Goal: Information Seeking & Learning: Learn about a topic

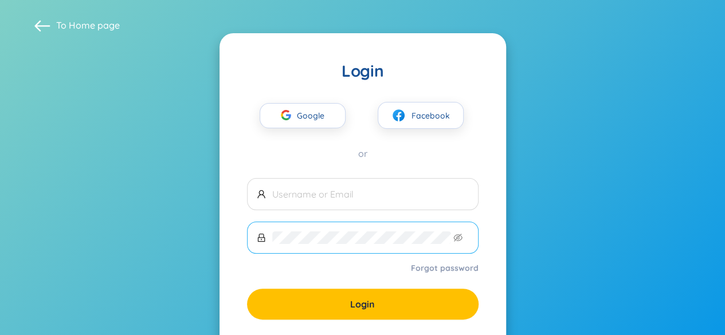
click at [379, 224] on span at bounding box center [363, 238] width 232 height 32
click at [312, 112] on span "Google" at bounding box center [313, 116] width 33 height 24
click at [314, 104] on span "Google" at bounding box center [313, 116] width 33 height 24
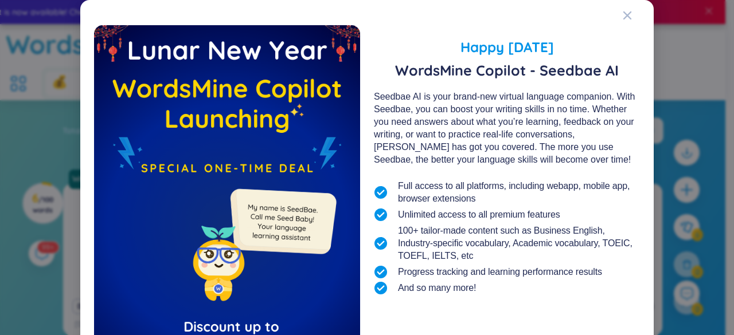
click at [616, 19] on div "Happy Lunar New Year 2025 WordsMine Copilot - Seedbae AI Seedbae AI is your bra…" at bounding box center [367, 230] width 546 height 432
click at [623, 21] on div "Close" at bounding box center [627, 15] width 9 height 31
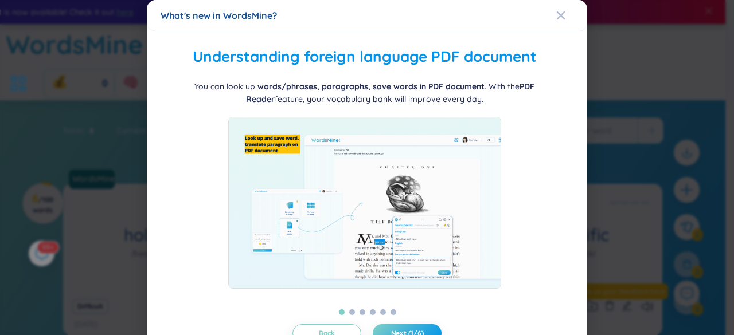
click at [519, 127] on div at bounding box center [365, 203] width 408 height 172
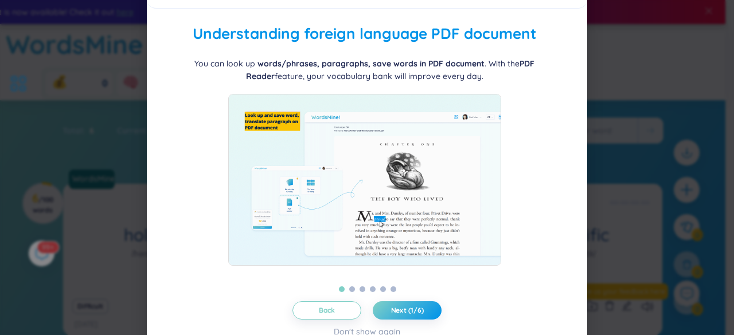
scroll to position [39, 0]
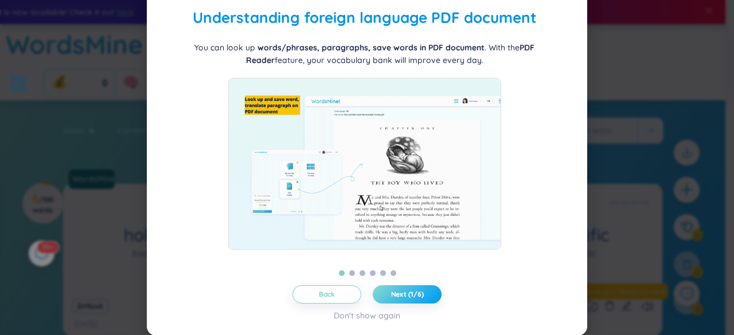
click at [391, 295] on span "Next (1/6)" at bounding box center [407, 294] width 33 height 9
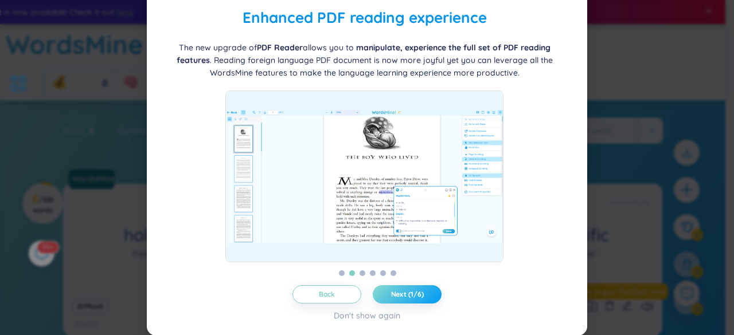
click at [391, 295] on span "Next (1/6)" at bounding box center [407, 294] width 33 height 9
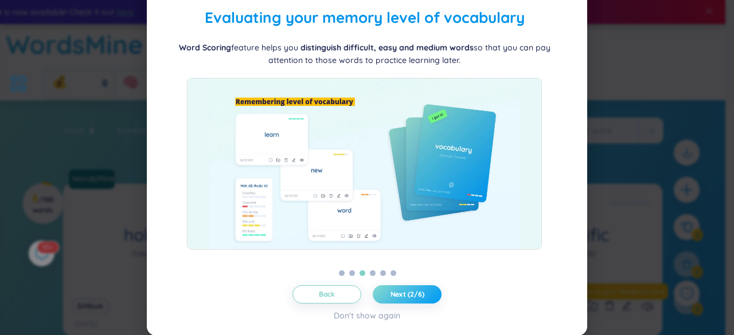
click at [390, 295] on span "Next (2/6)" at bounding box center [407, 294] width 34 height 9
click at [390, 295] on span "Next (3/6)" at bounding box center [406, 294] width 33 height 9
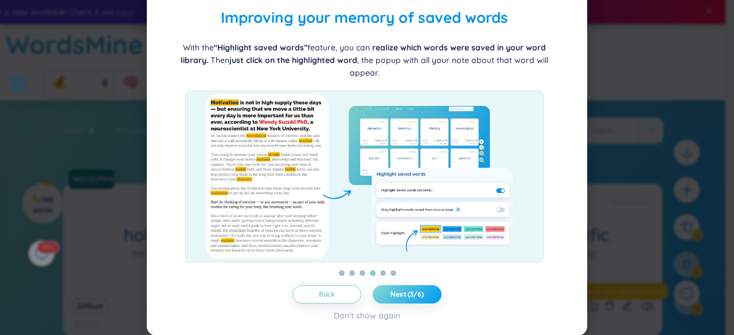
click at [390, 295] on span "Next (3/6)" at bounding box center [406, 294] width 33 height 9
click at [390, 295] on span "Next (4/6)" at bounding box center [407, 294] width 34 height 9
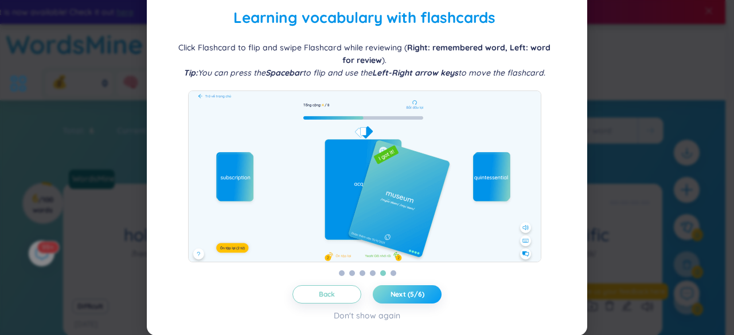
click at [419, 298] on span "Next (5/6)" at bounding box center [407, 294] width 34 height 9
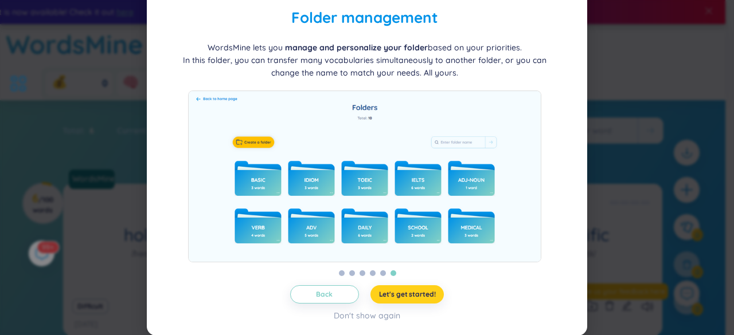
click at [419, 298] on span "Let's get started!" at bounding box center [407, 294] width 57 height 9
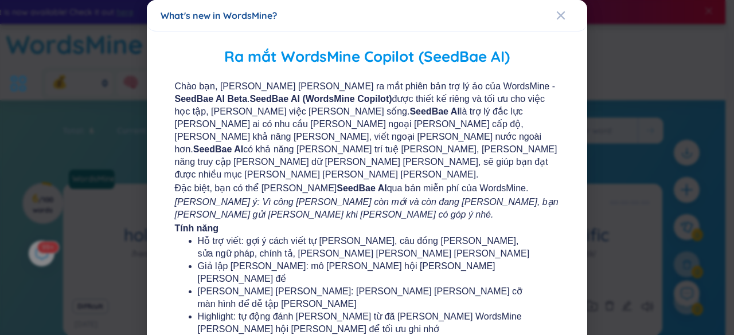
click at [499, 136] on span "Chào bạn, chúng tôi vui mừng ra mắt phiên bản trợ lý ảo của WordsMine - SeedBae…" at bounding box center [367, 130] width 385 height 101
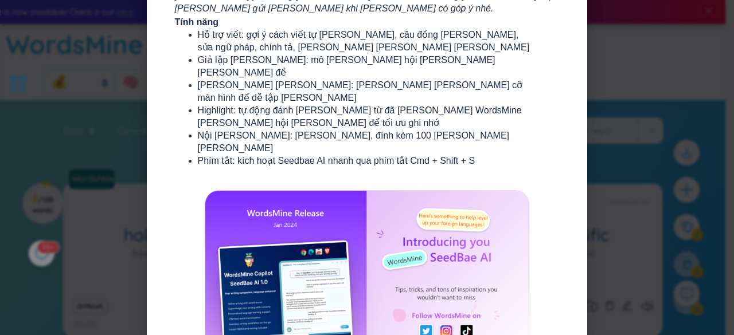
scroll to position [229, 0]
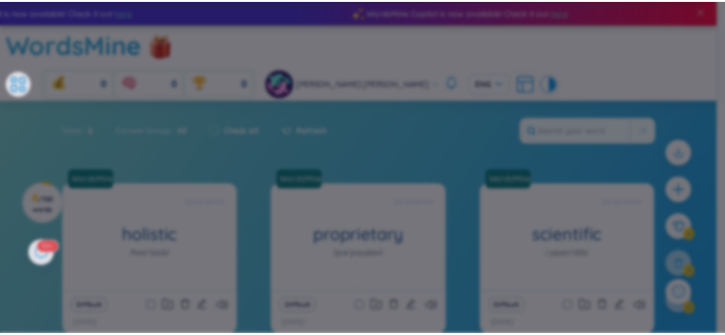
scroll to position [136, 0]
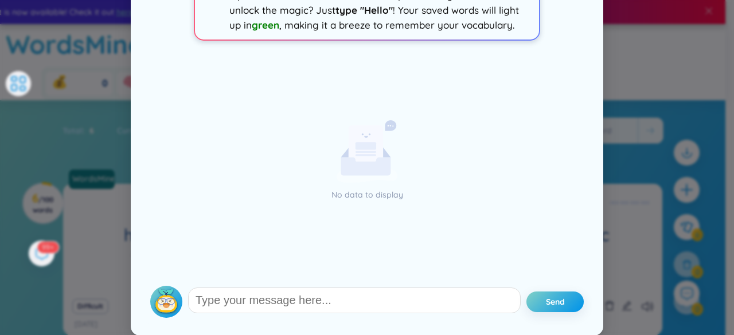
click at [503, 173] on div "No data to display" at bounding box center [366, 164] width 433 height 231
click at [609, 134] on div "SeedBae AI - Your everyday writing companion X ✨ Hey, I‘m SeedBae , your langua…" at bounding box center [367, 167] width 734 height 335
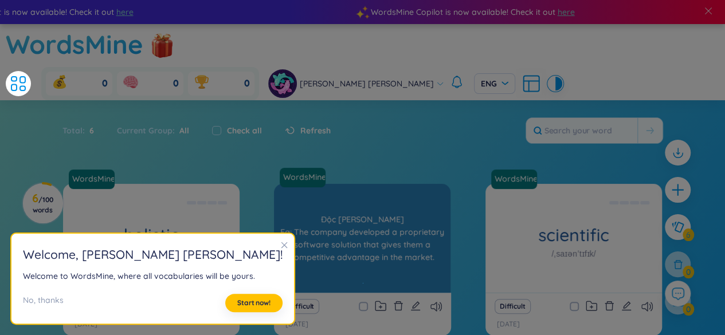
click at [384, 184] on div "proprietary /prəˈpraɪəteri/ Độc quyền Eg: The company developed a proprietary s…" at bounding box center [362, 238] width 177 height 109
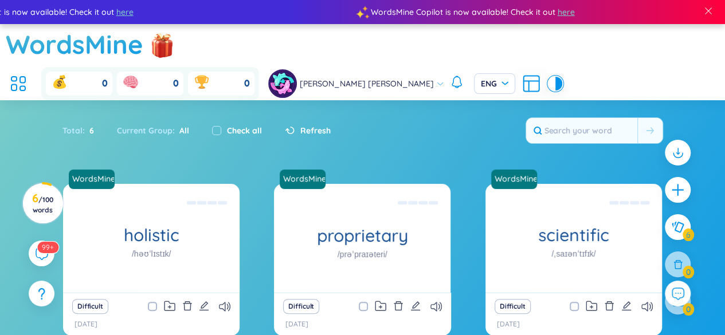
scroll to position [0, 0]
click at [710, 11] on span at bounding box center [708, 11] width 10 height 10
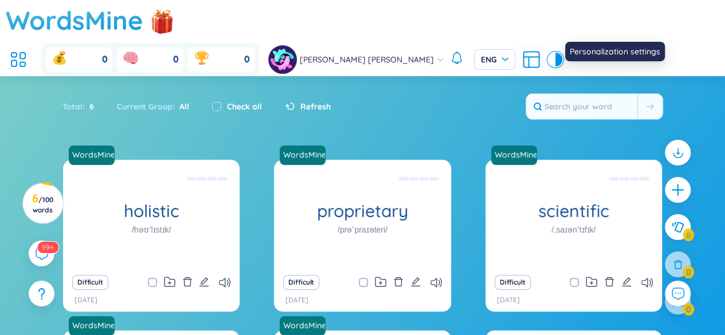
click at [542, 49] on icon at bounding box center [531, 59] width 21 height 21
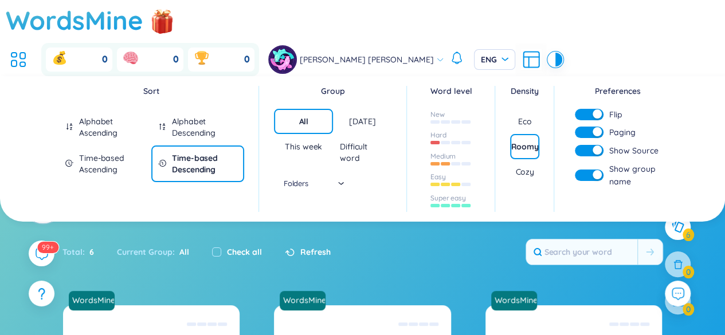
click at [358, 116] on div "Today" at bounding box center [362, 121] width 26 height 11
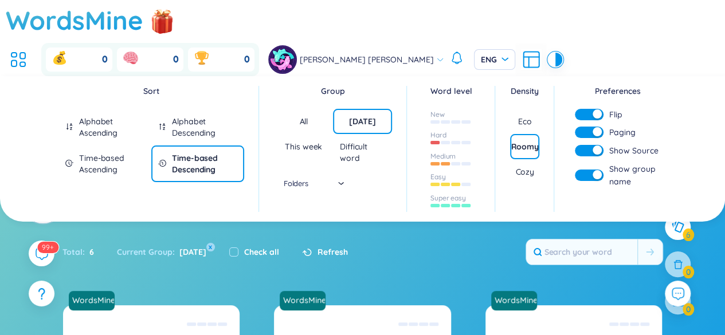
click at [205, 116] on div "Alphabet Descending" at bounding box center [204, 127] width 65 height 23
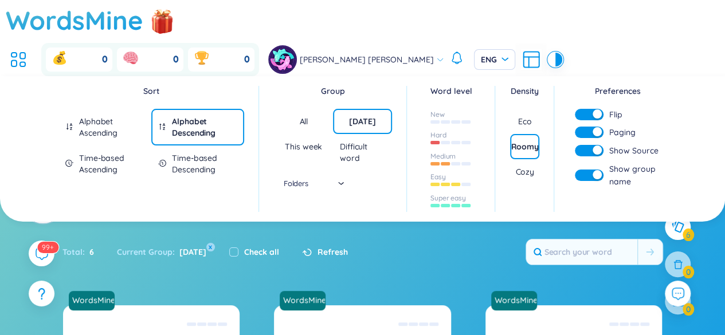
click at [112, 116] on div "Alphabet Ascending" at bounding box center [111, 127] width 65 height 23
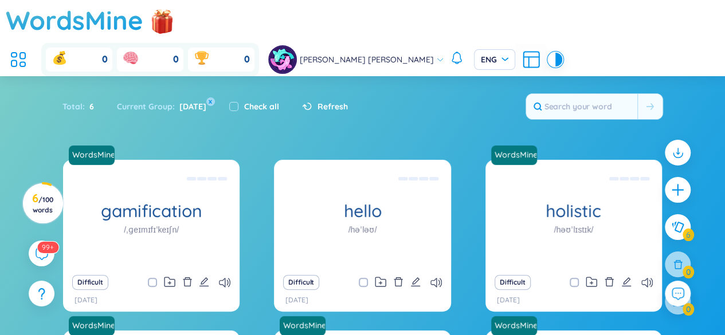
click at [326, 216] on section "Sort Alphabet Ascending Alphabet Descending Time-based Ascending Time-based Des…" at bounding box center [362, 298] width 725 height 444
click at [24, 210] on circle at bounding box center [43, 203] width 40 height 40
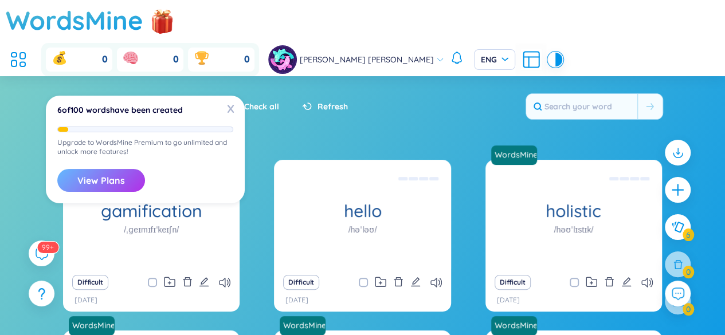
click at [114, 182] on button "View Plans" at bounding box center [101, 180] width 88 height 23
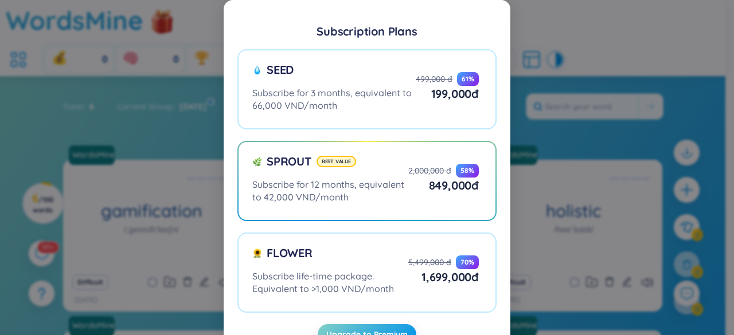
drag, startPoint x: 733, startPoint y: 143, endPoint x: 732, endPoint y: 182, distance: 39.0
click at [732, 182] on html "WordsMine Copilot is now available! Check it out here WordsMine Copilot is now …" at bounding box center [367, 167] width 734 height 335
click at [534, 145] on div "Subscription Plans Seed Subscribe for 3 months, equivalent to 66,000 VND/month …" at bounding box center [367, 167] width 734 height 335
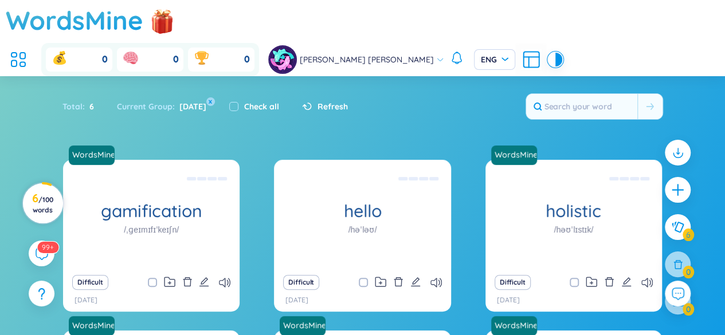
click at [44, 202] on span "/ 100 words" at bounding box center [43, 204] width 21 height 19
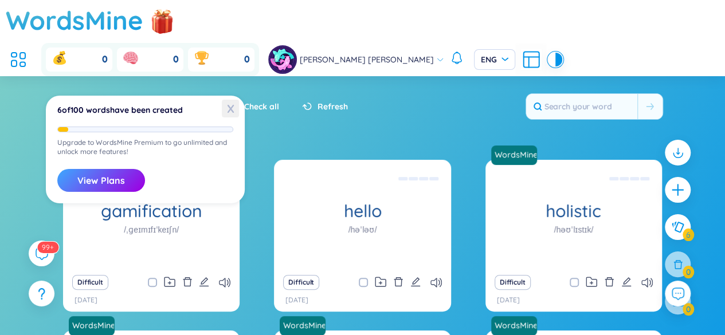
click at [226, 108] on span "X" at bounding box center [230, 109] width 17 height 18
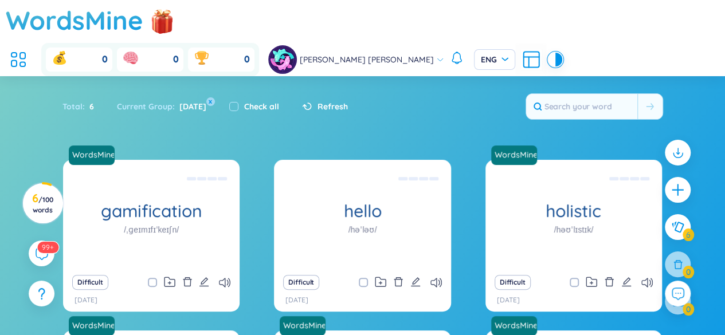
click at [294, 95] on div "Refresh" at bounding box center [319, 107] width 57 height 24
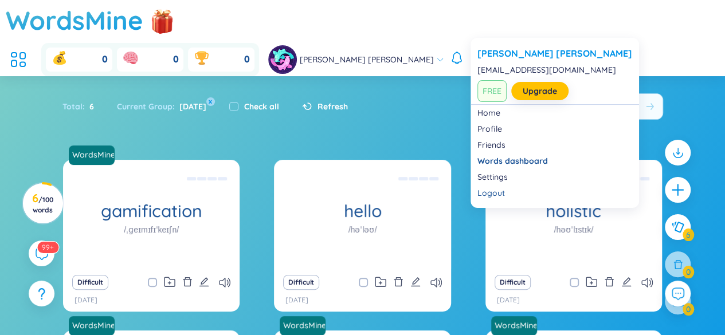
click at [434, 53] on span "Khánh Linh Lê" at bounding box center [367, 59] width 134 height 13
click at [491, 89] on span "FREE" at bounding box center [492, 91] width 29 height 22
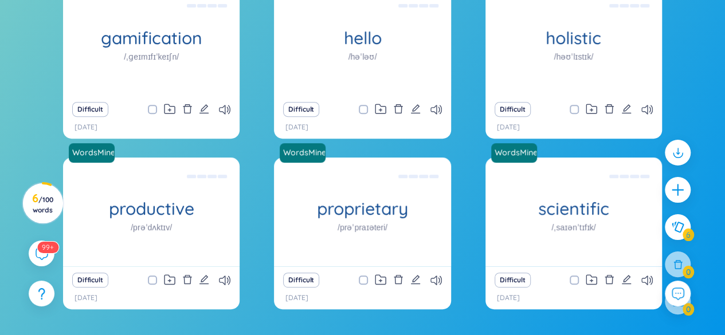
scroll to position [77, 0]
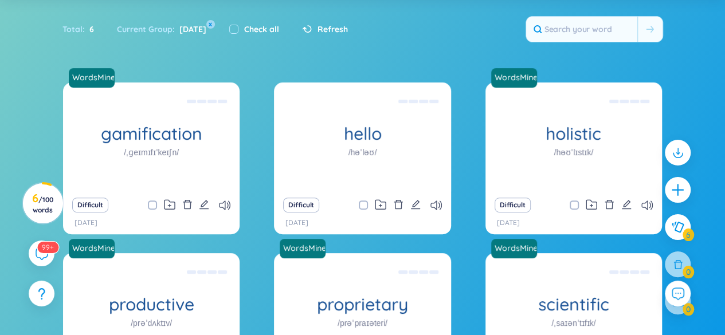
click at [721, 25] on section "Sort Alphabet Ascending Alphabet Descending Time-based Ascending Time-based Des…" at bounding box center [362, 221] width 725 height 444
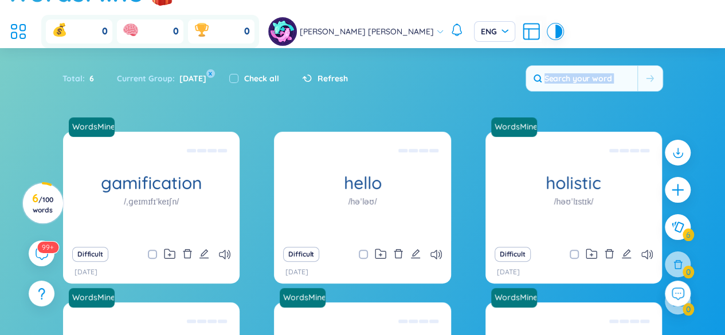
scroll to position [0, 0]
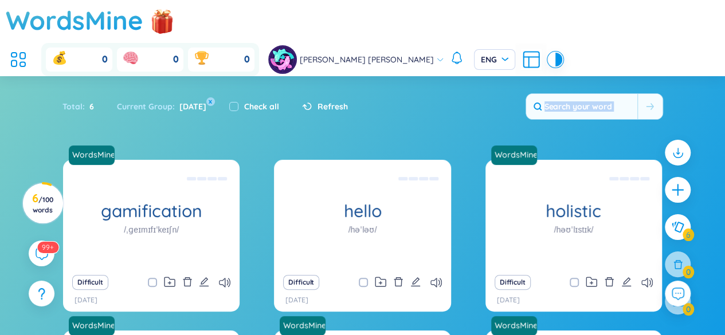
click at [682, 88] on div "Total : 6 Current Group : Today x Check all Refresh" at bounding box center [362, 112] width 715 height 49
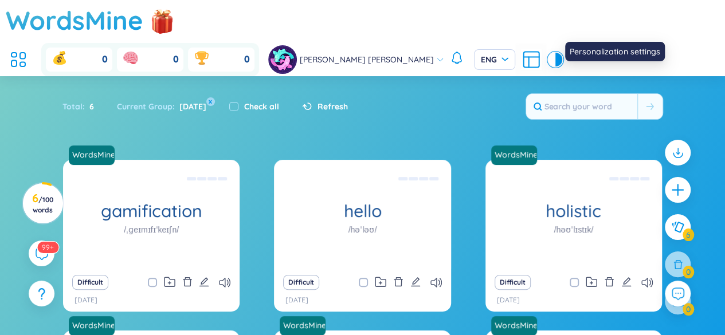
click at [539, 52] on icon at bounding box center [531, 59] width 15 height 15
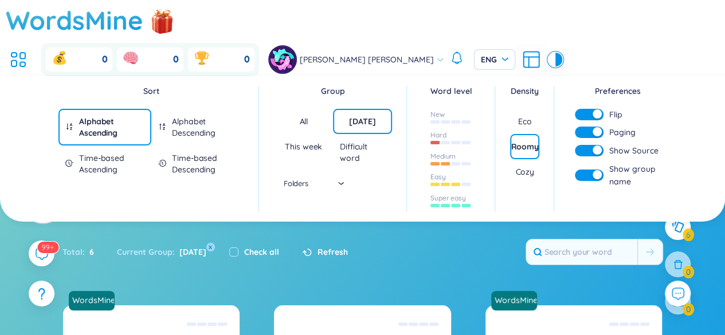
click at [539, 85] on div "Density Eco Roomy Cozy" at bounding box center [524, 135] width 41 height 100
click at [524, 116] on div "Eco" at bounding box center [525, 121] width 14 height 11
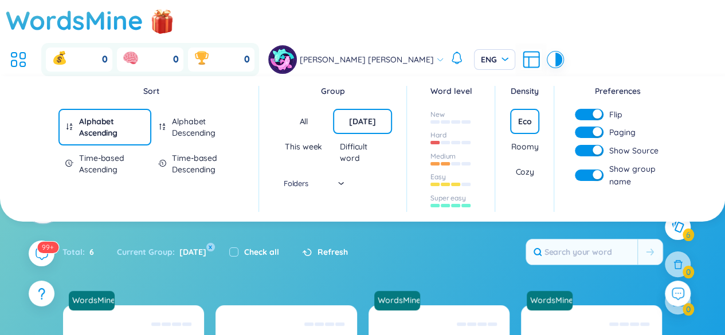
click at [589, 109] on button "button" at bounding box center [589, 114] width 29 height 11
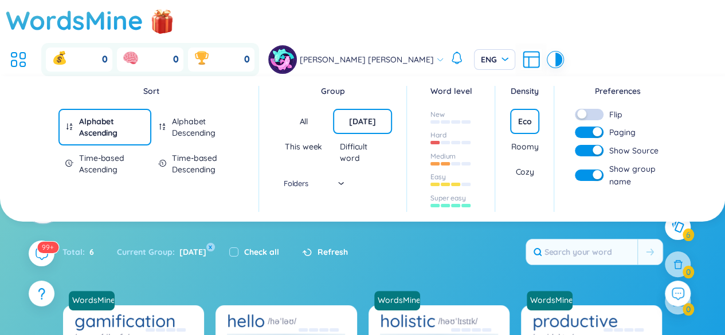
click at [594, 109] on button "button" at bounding box center [589, 114] width 29 height 11
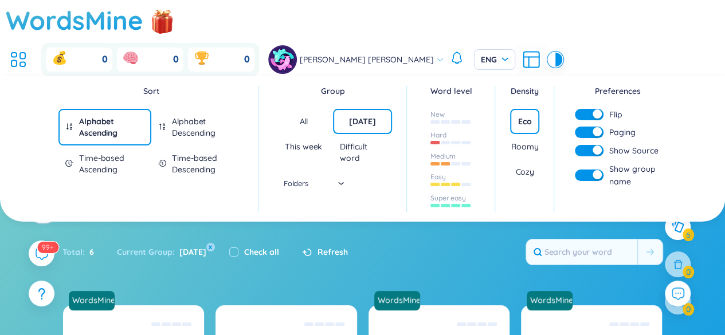
click at [594, 127] on div "button" at bounding box center [597, 131] width 9 height 9
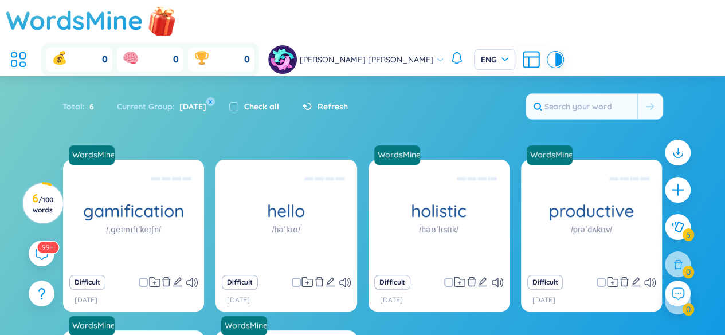
click at [155, 19] on img at bounding box center [162, 20] width 34 height 45
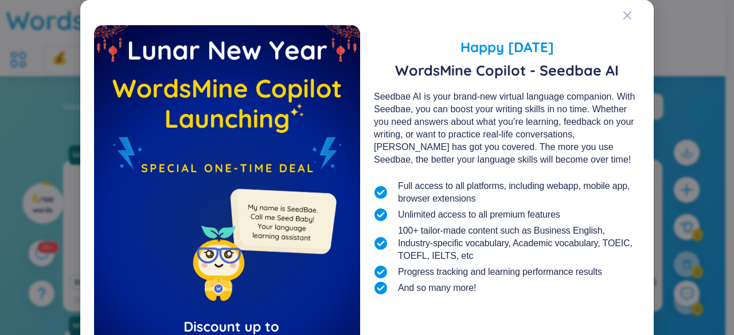
click at [500, 93] on div "Seedbae AI is your brand-new virtual language companion. With Seedbae, you can …" at bounding box center [507, 129] width 266 height 76
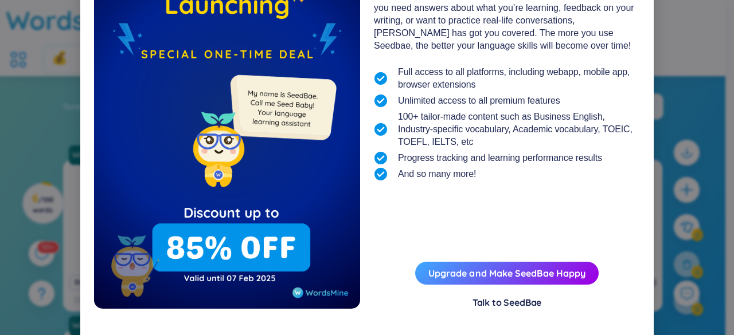
scroll to position [124, 0]
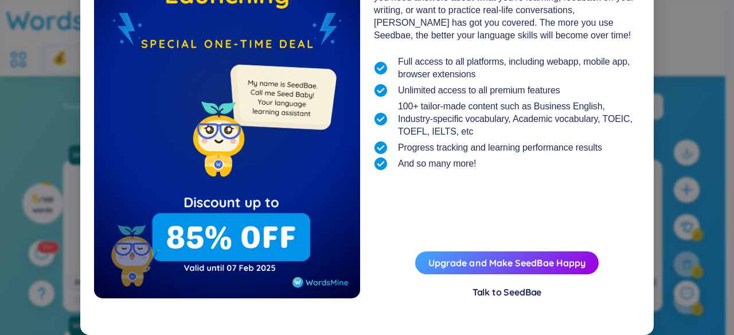
click at [679, 177] on div "Happy Lunar New Year 2025 WordsMine Copilot - Seedbae AI Seedbae AI is your bra…" at bounding box center [367, 167] width 734 height 335
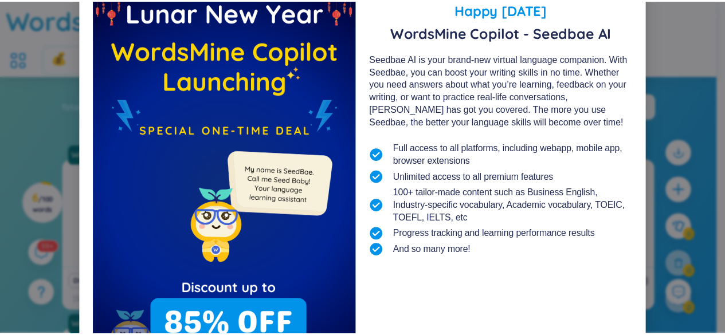
scroll to position [0, 0]
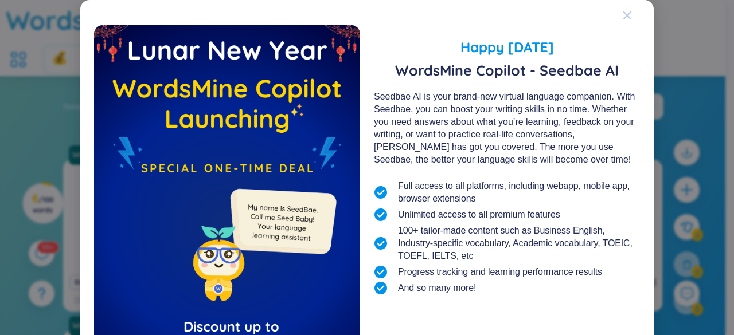
click at [623, 9] on div "Close" at bounding box center [627, 15] width 9 height 31
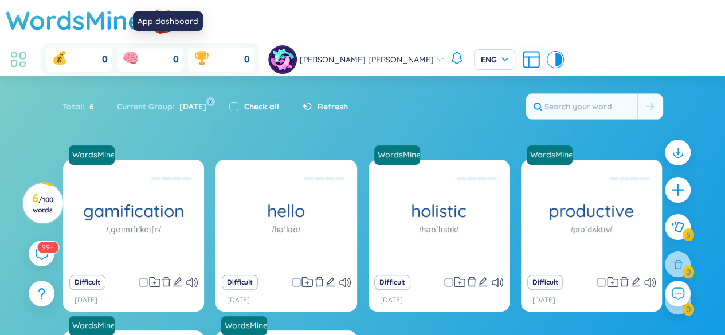
click at [29, 49] on icon at bounding box center [18, 59] width 21 height 21
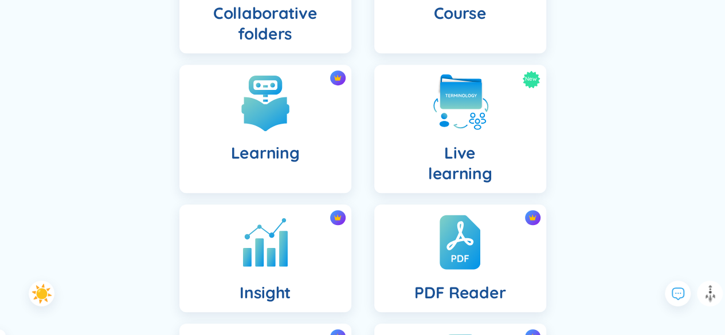
scroll to position [298, 0]
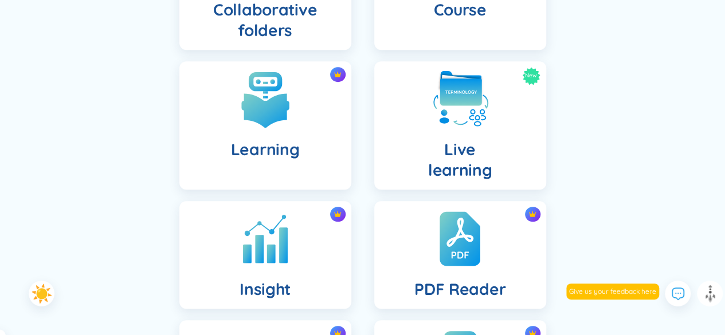
click at [50, 288] on icon at bounding box center [42, 294] width 21 height 21
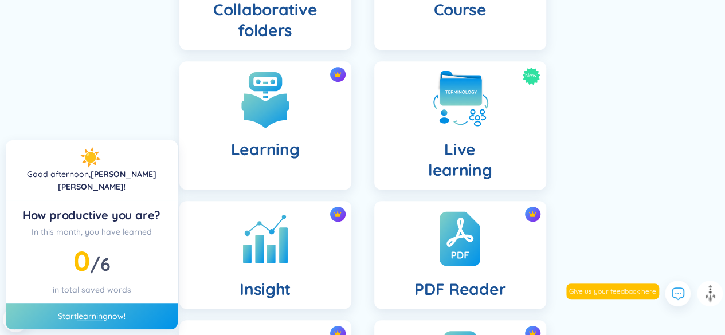
click at [131, 116] on div "Dashboard Folders Collaborative folders Course Learning New Live learning Insig…" at bounding box center [362, 131] width 587 height 715
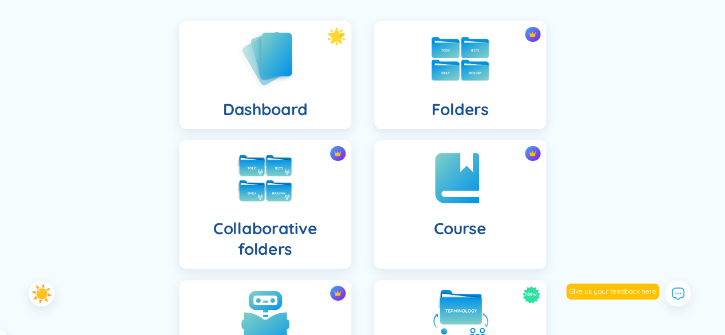
scroll to position [0, 0]
